Goal: Task Accomplishment & Management: Use online tool/utility

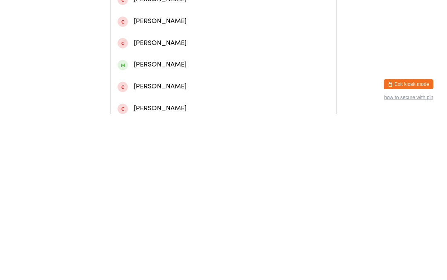
type input "[PERSON_NAME]"
click at [179, 37] on div "[PERSON_NAME]" at bounding box center [223, 34] width 212 height 11
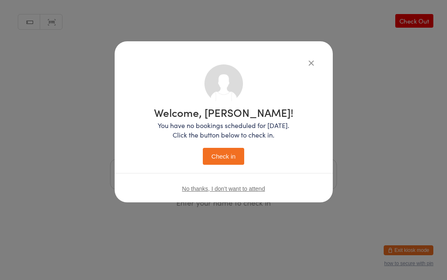
click at [229, 154] on button "Check in" at bounding box center [223, 156] width 41 height 17
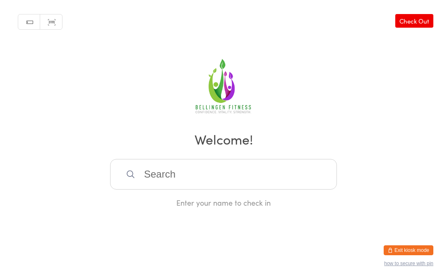
click at [221, 180] on input "search" at bounding box center [223, 174] width 227 height 31
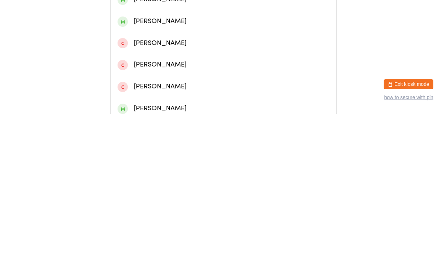
type input "Mclenn"
click at [167, 84] on div "[PERSON_NAME]" at bounding box center [223, 78] width 212 height 11
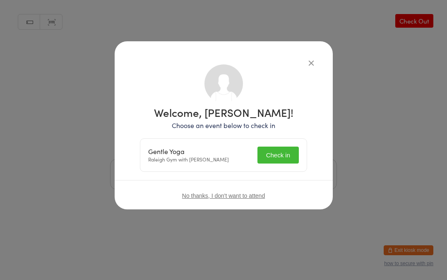
click at [282, 156] on button "Check in" at bounding box center [277, 155] width 41 height 17
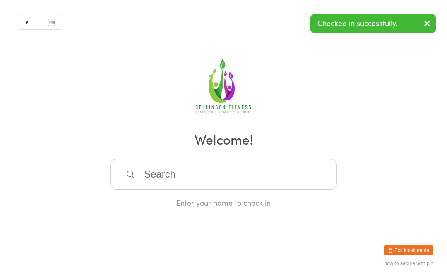
click at [247, 173] on input "search" at bounding box center [223, 174] width 227 height 31
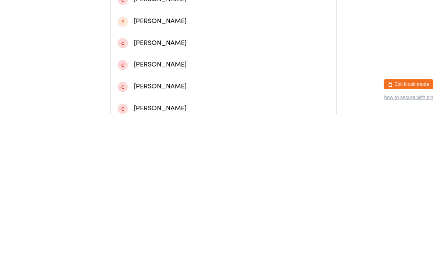
type input "[PERSON_NAME]"
click at [153, 40] on div "[PERSON_NAME]" at bounding box center [223, 34] width 212 height 11
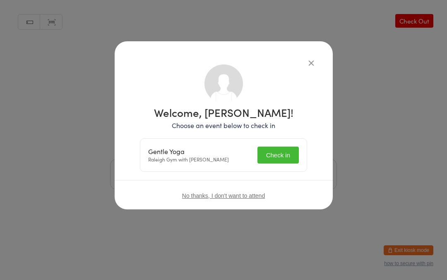
click at [282, 155] on button "Check in" at bounding box center [277, 155] width 41 height 17
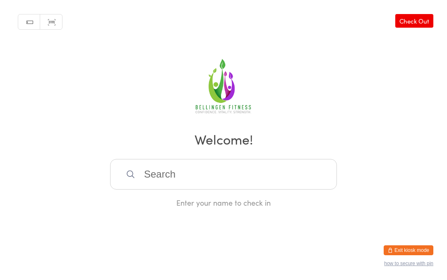
click at [160, 179] on input "search" at bounding box center [223, 174] width 227 height 31
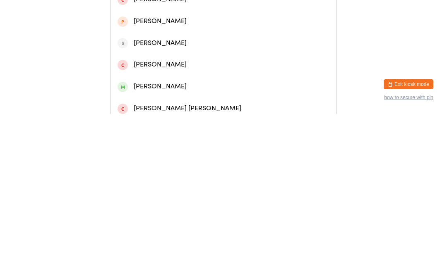
type input "[PERSON_NAME]"
click at [160, 62] on div "[PERSON_NAME]" at bounding box center [223, 56] width 212 height 11
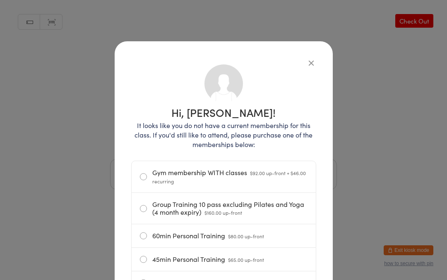
click at [307, 56] on div "Hi, [PERSON_NAME]! It looks like you do not have a current membership for this …" at bounding box center [224, 283] width 218 height 484
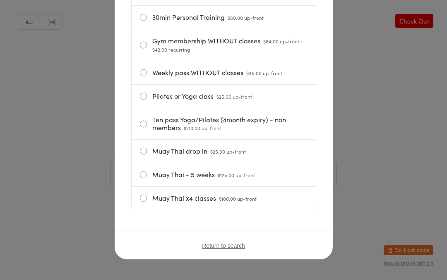
scroll to position [272, 0]
click at [223, 244] on span "Return to search" at bounding box center [223, 246] width 43 height 7
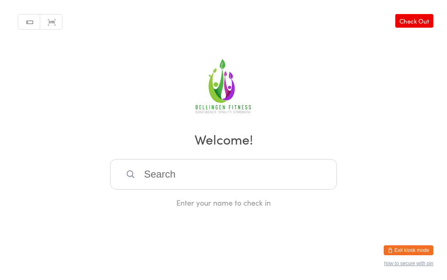
click at [238, 181] on input "search" at bounding box center [223, 174] width 227 height 31
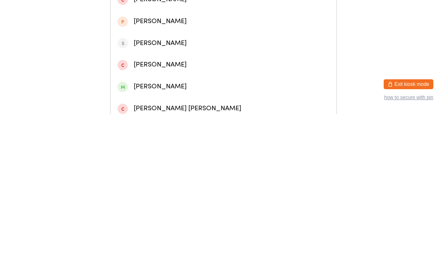
type input "[PERSON_NAME]"
click at [235, 41] on div "[PERSON_NAME]" at bounding box center [223, 34] width 212 height 11
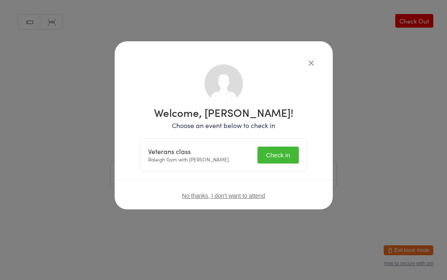
click at [282, 157] on button "Check in" at bounding box center [277, 155] width 41 height 17
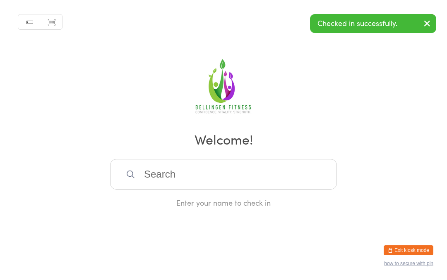
click at [272, 172] on input "search" at bounding box center [223, 174] width 227 height 31
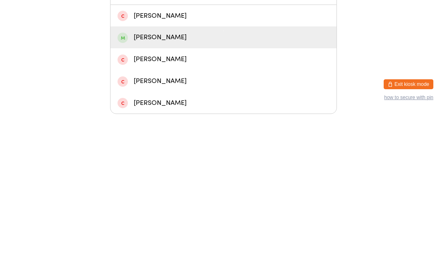
type input "[PERSON_NAME]"
click at [185, 198] on div "[PERSON_NAME]" at bounding box center [223, 203] width 212 height 11
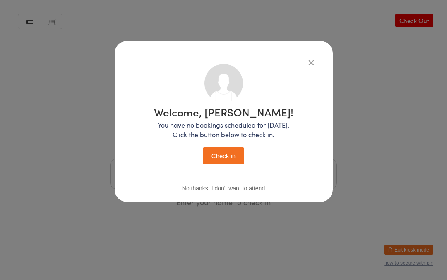
click at [232, 157] on button "Check in" at bounding box center [223, 156] width 41 height 17
